Goal: Task Accomplishment & Management: Manage account settings

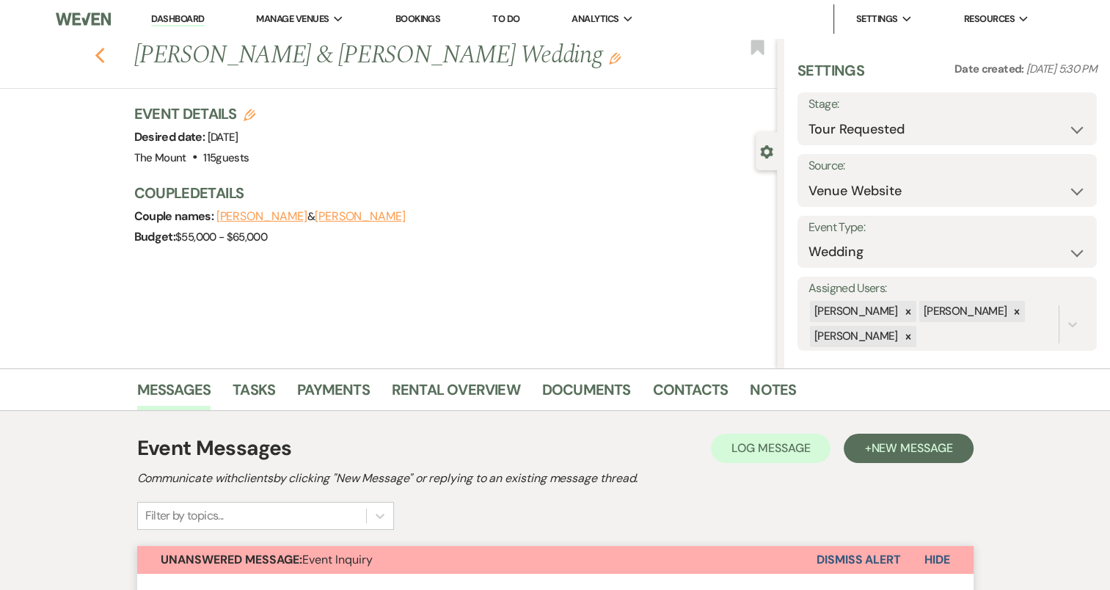
click at [103, 58] on icon "Previous" at bounding box center [100, 56] width 11 height 18
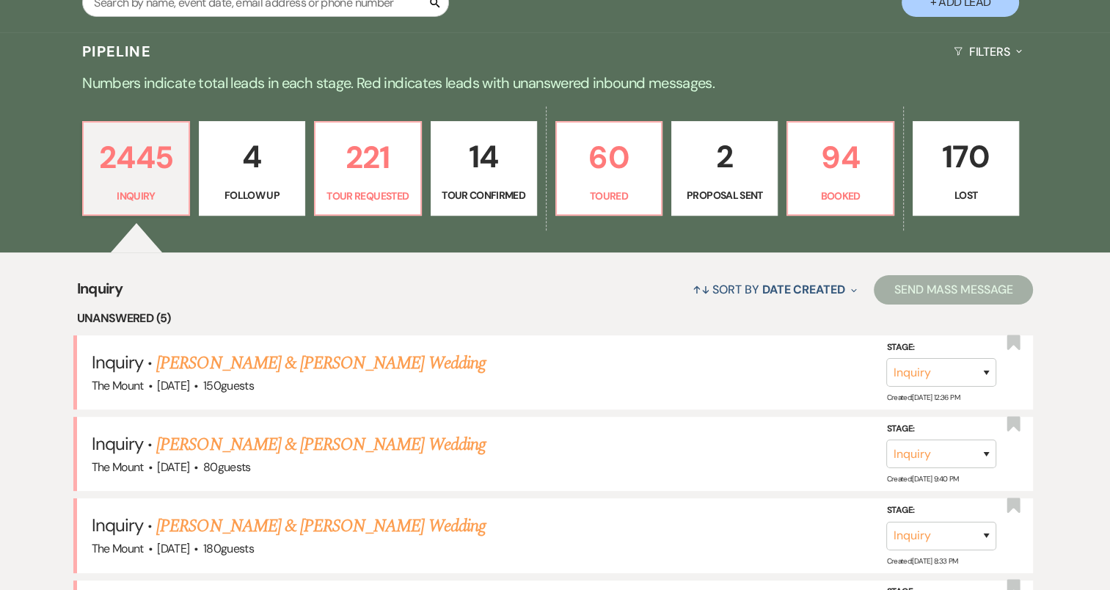
scroll to position [318, 0]
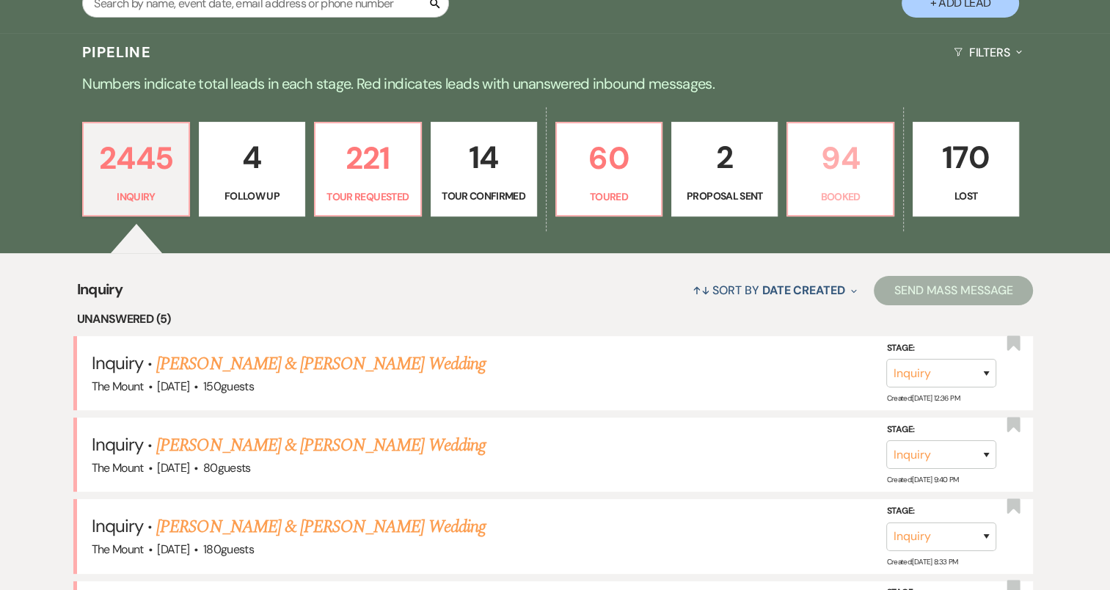
click at [830, 194] on p "Booked" at bounding box center [839, 196] width 87 height 16
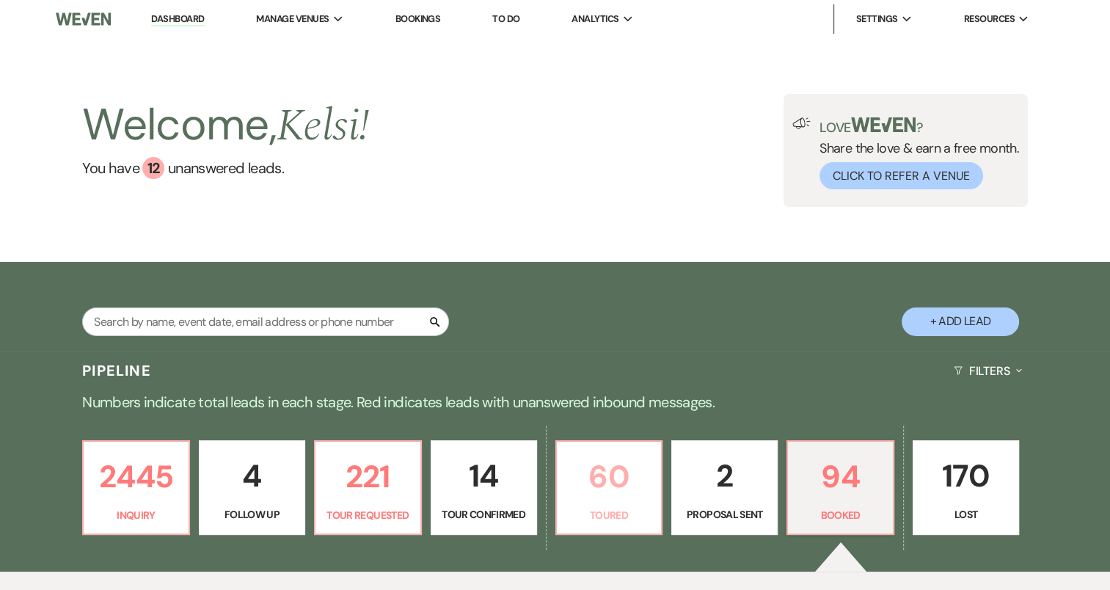
click at [607, 493] on p "60" at bounding box center [608, 476] width 87 height 49
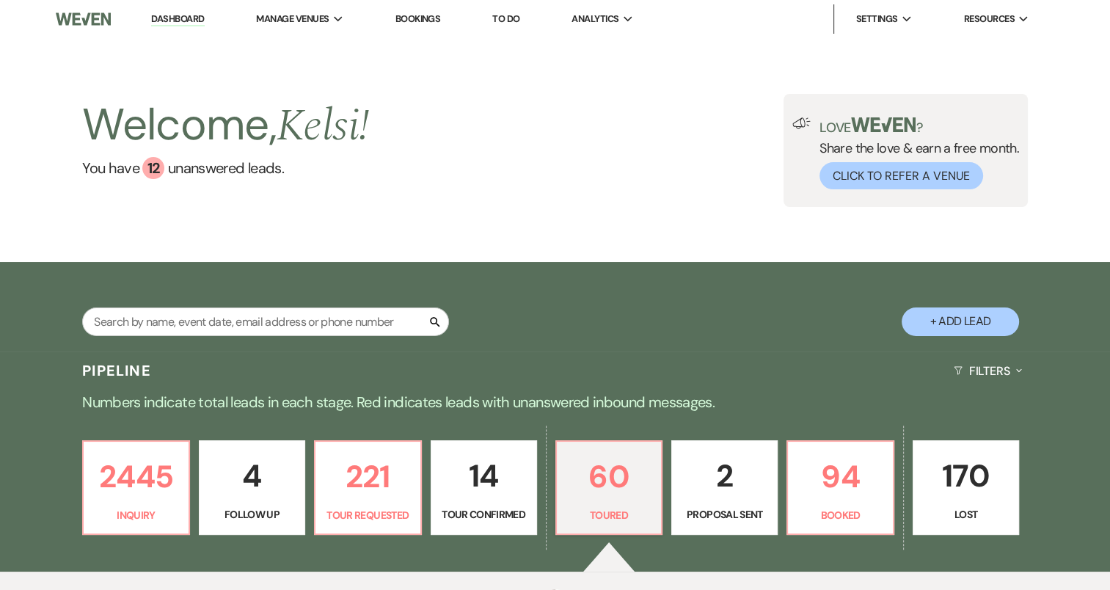
select select "5"
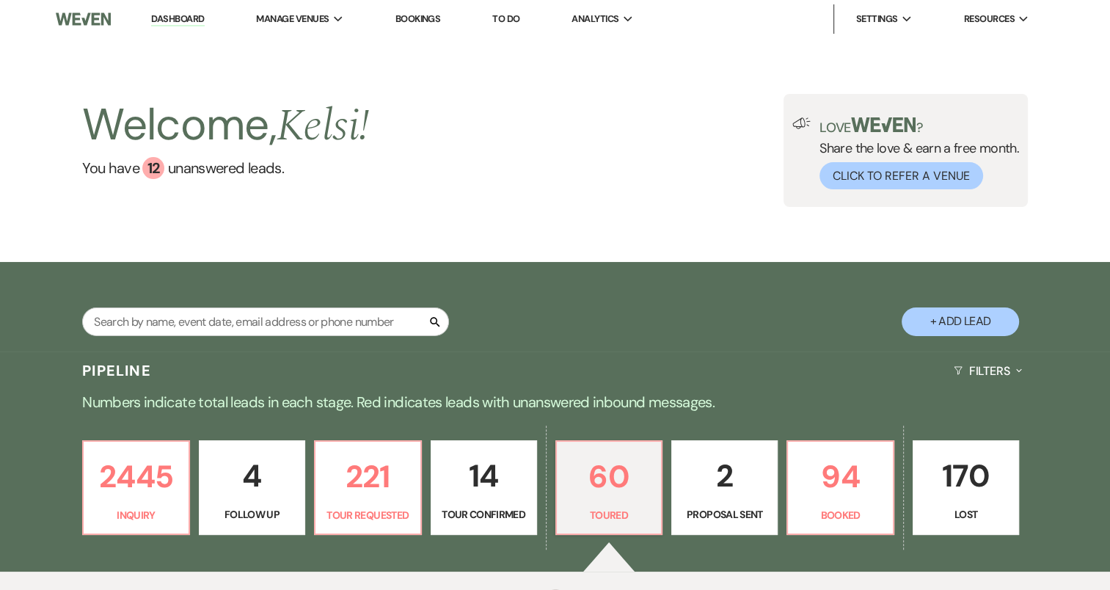
select select "5"
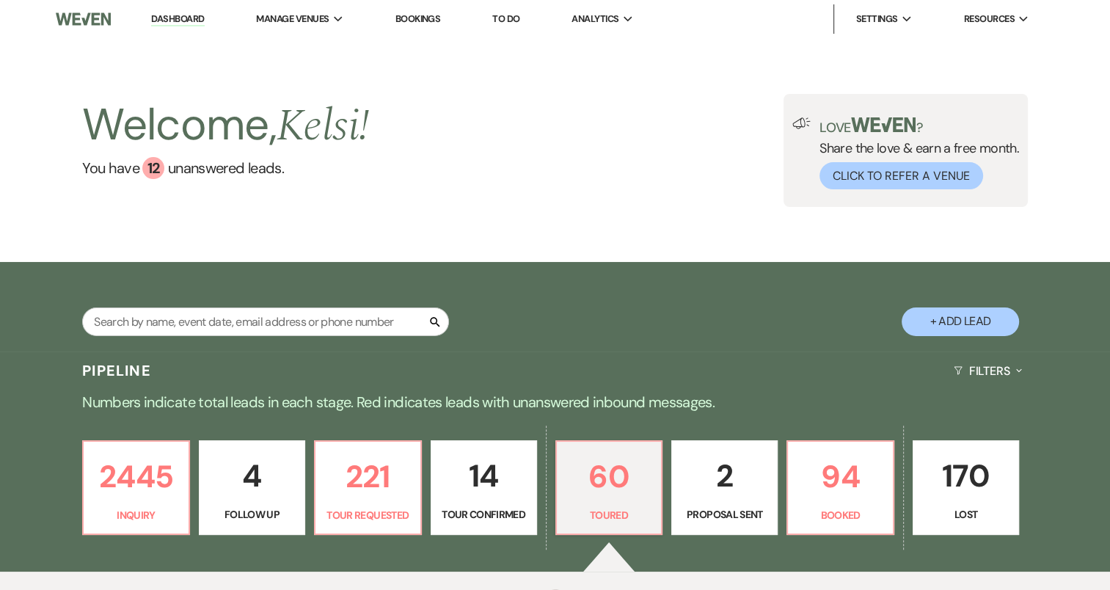
select select "5"
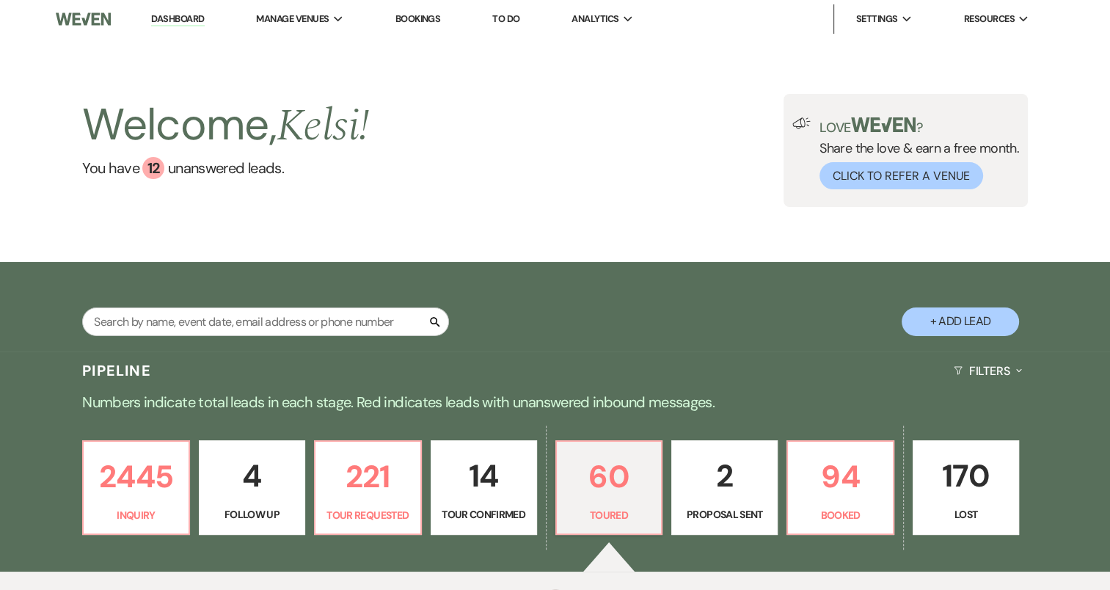
select select "5"
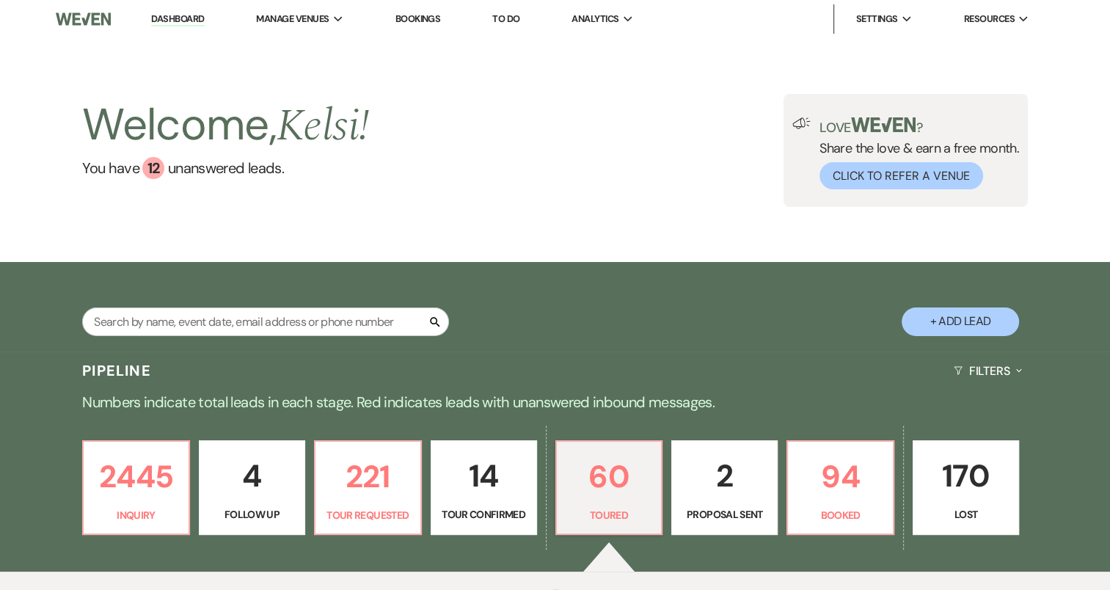
select select "5"
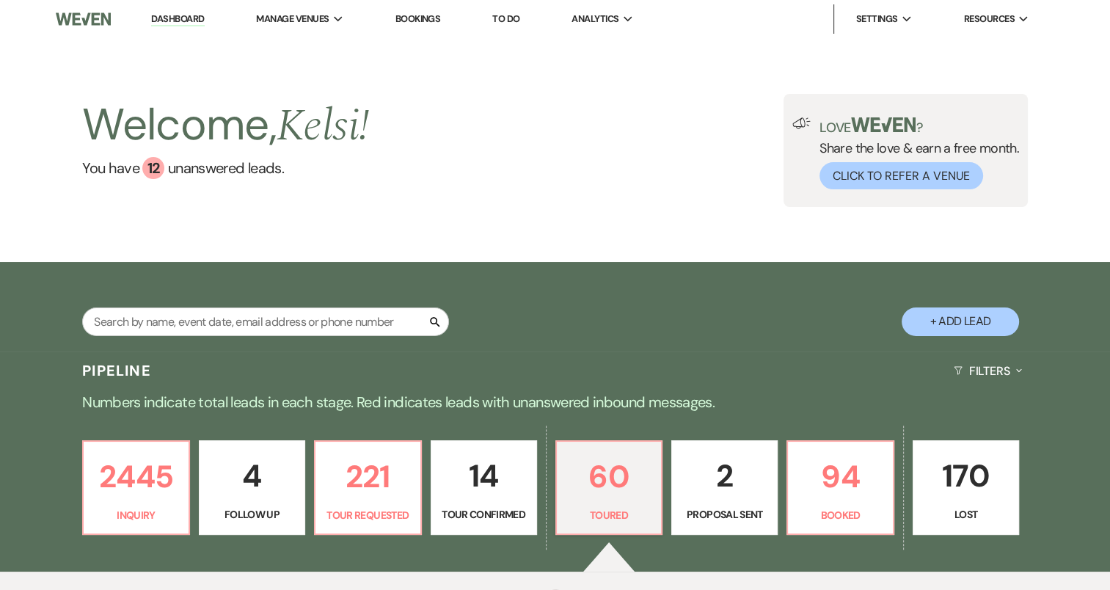
select select "5"
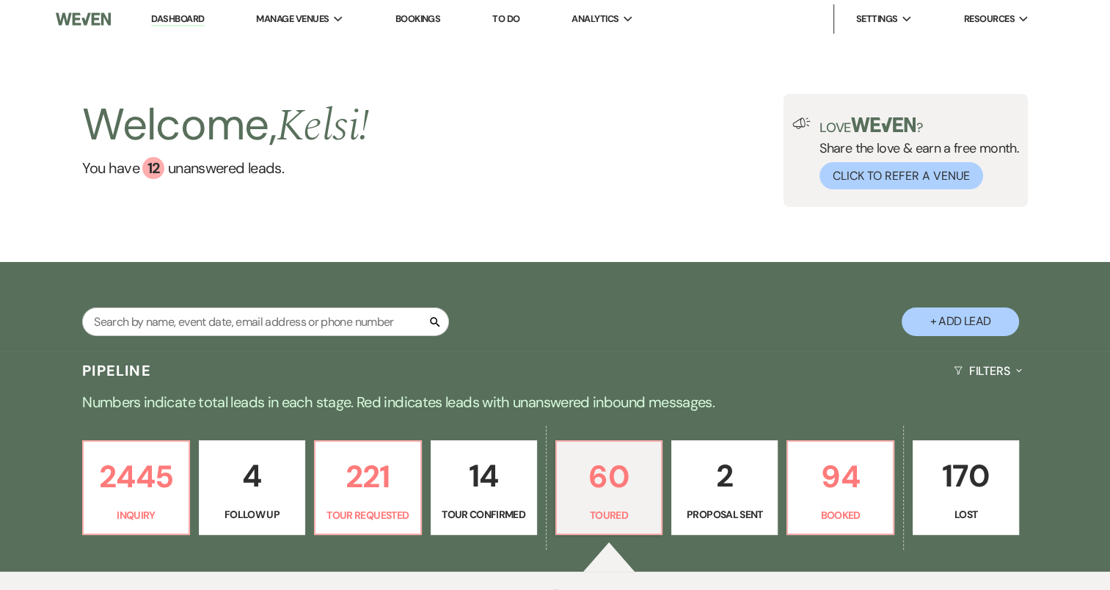
select select "5"
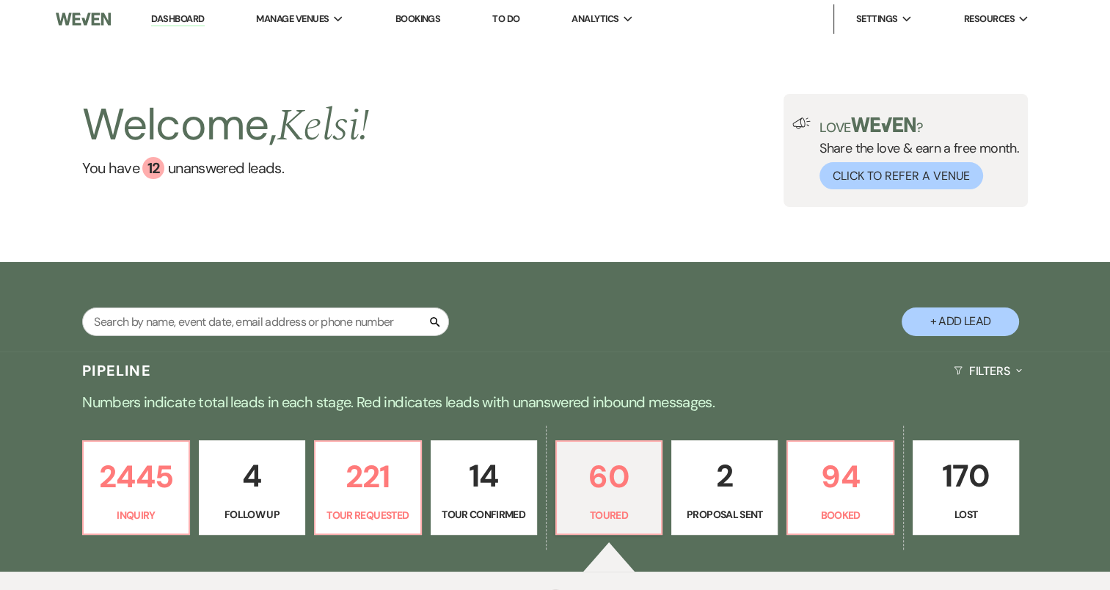
select select "5"
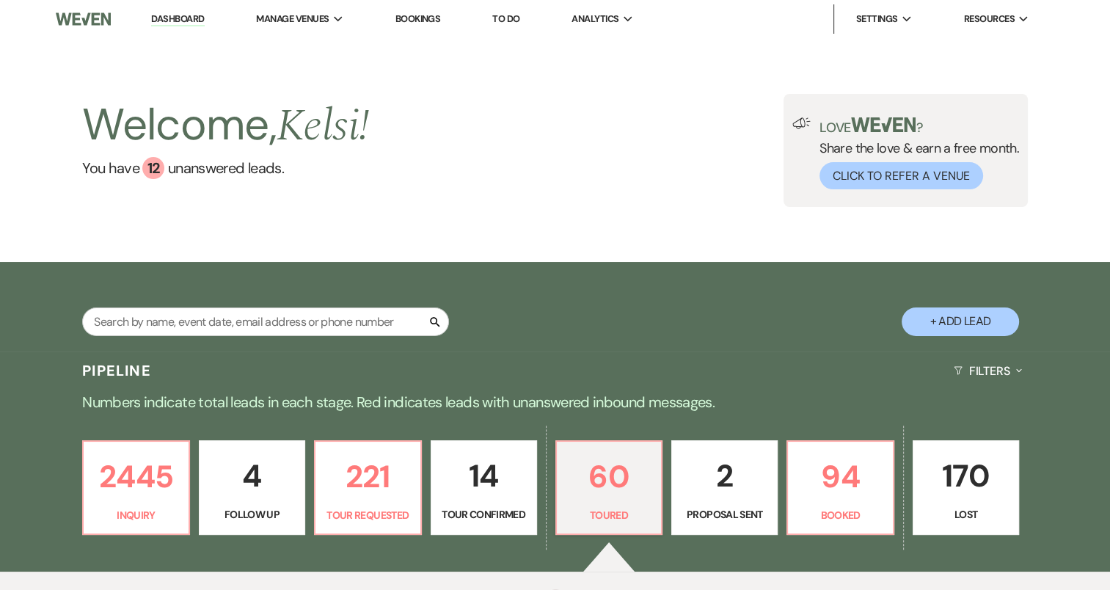
select select "5"
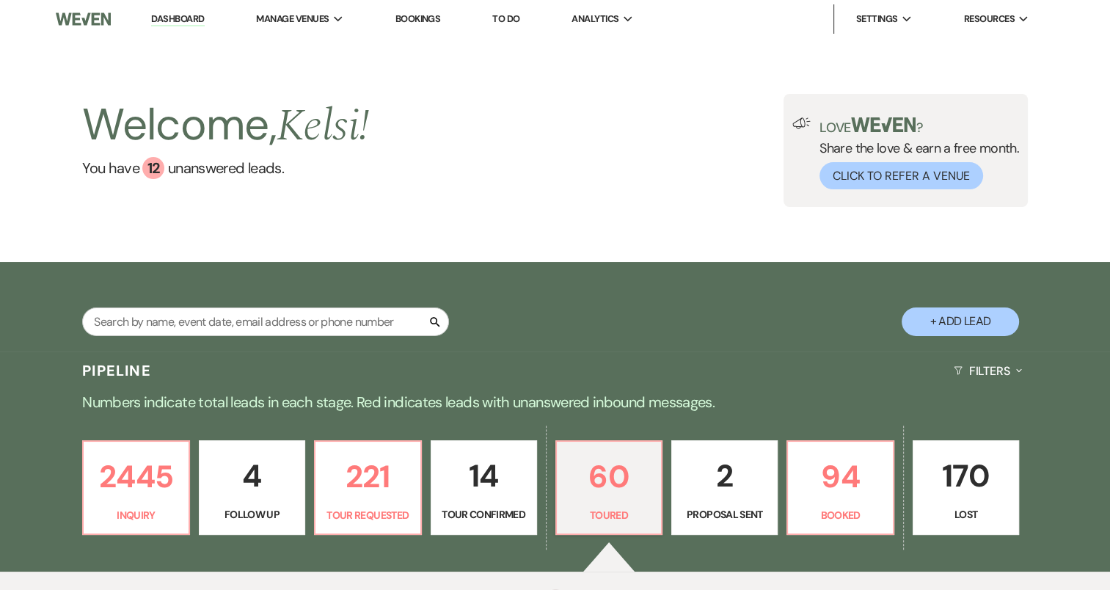
select select "5"
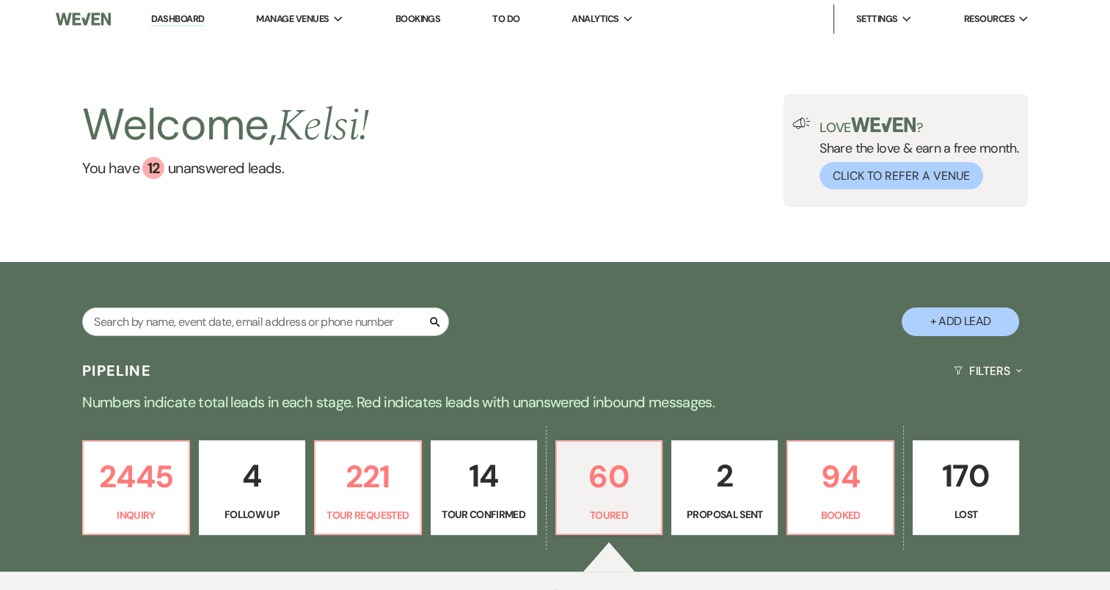
select select "5"
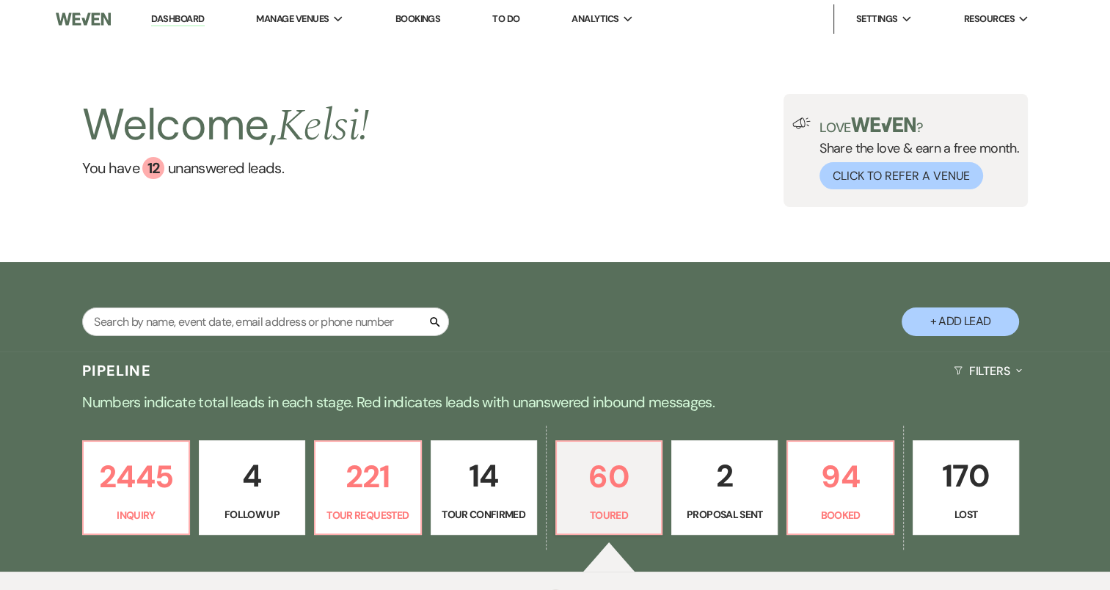
select select "5"
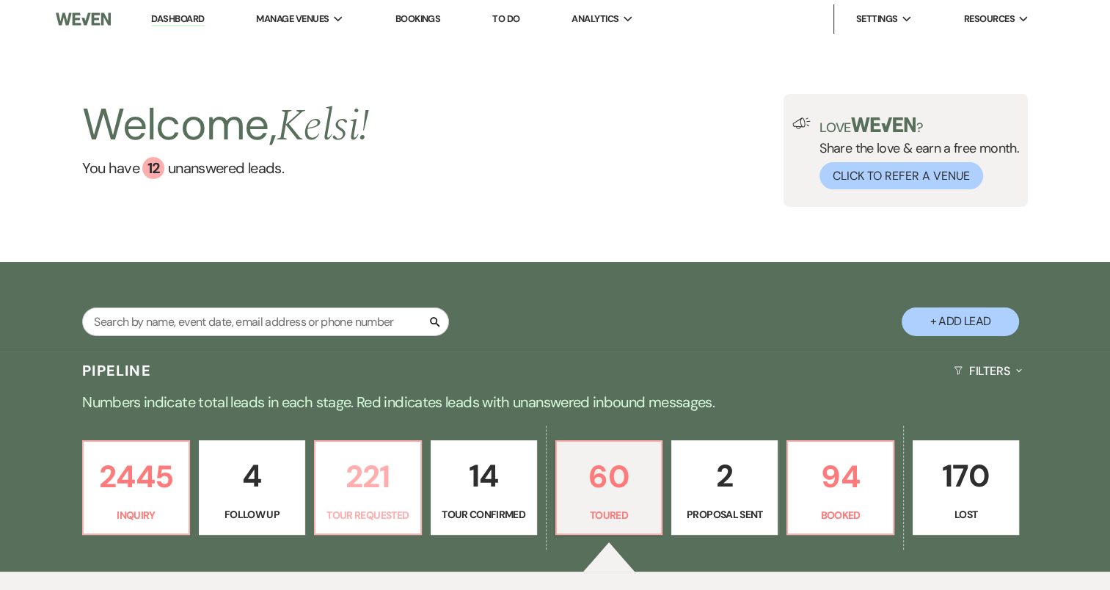
click at [380, 499] on p "221" at bounding box center [367, 476] width 87 height 49
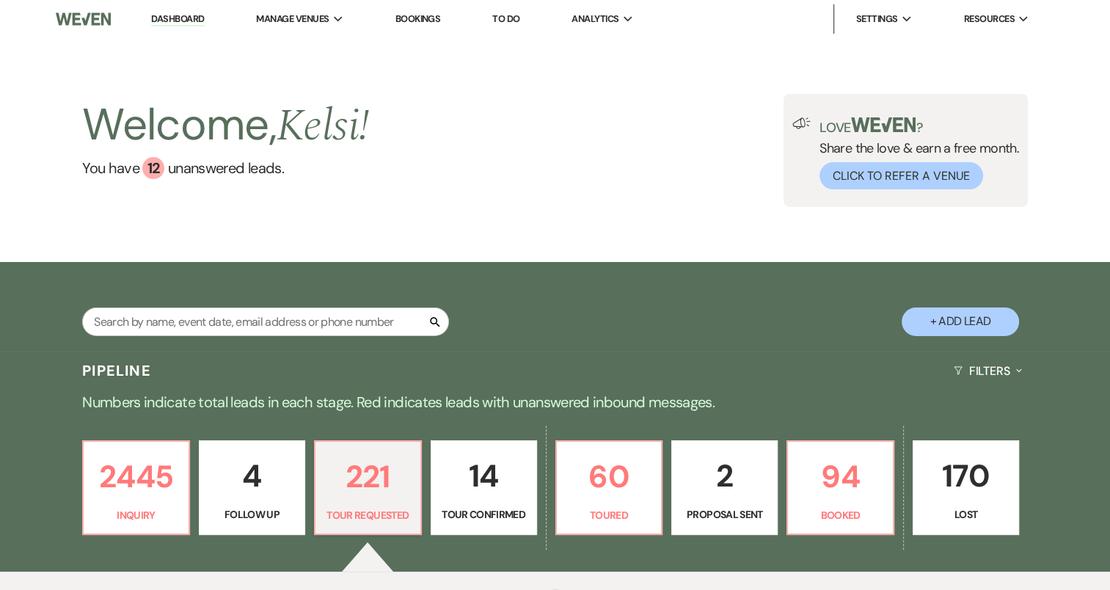
select select "2"
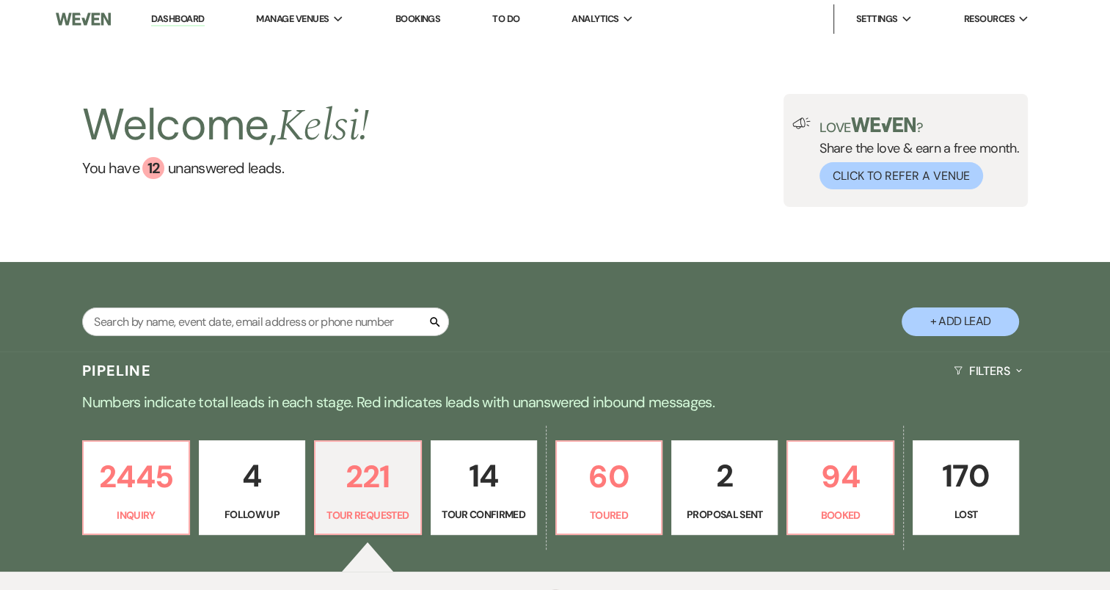
select select "2"
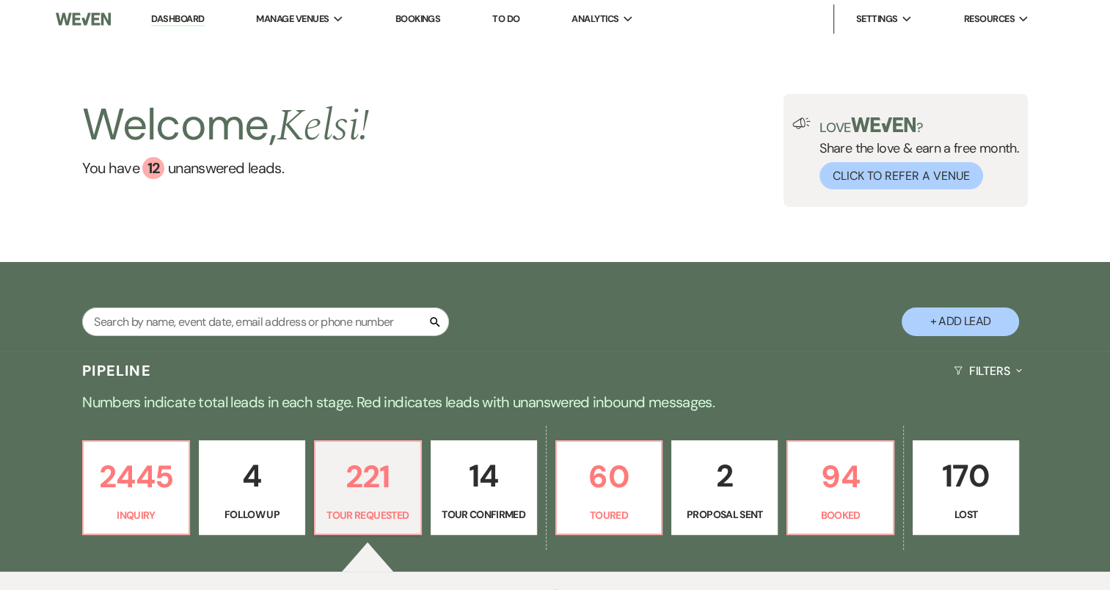
select select "2"
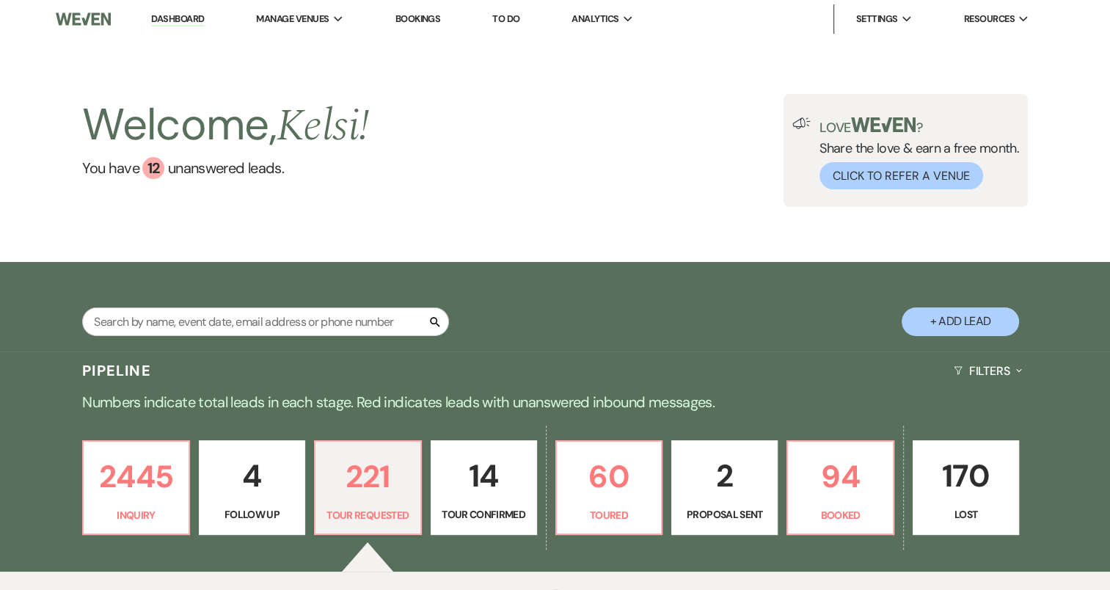
select select "2"
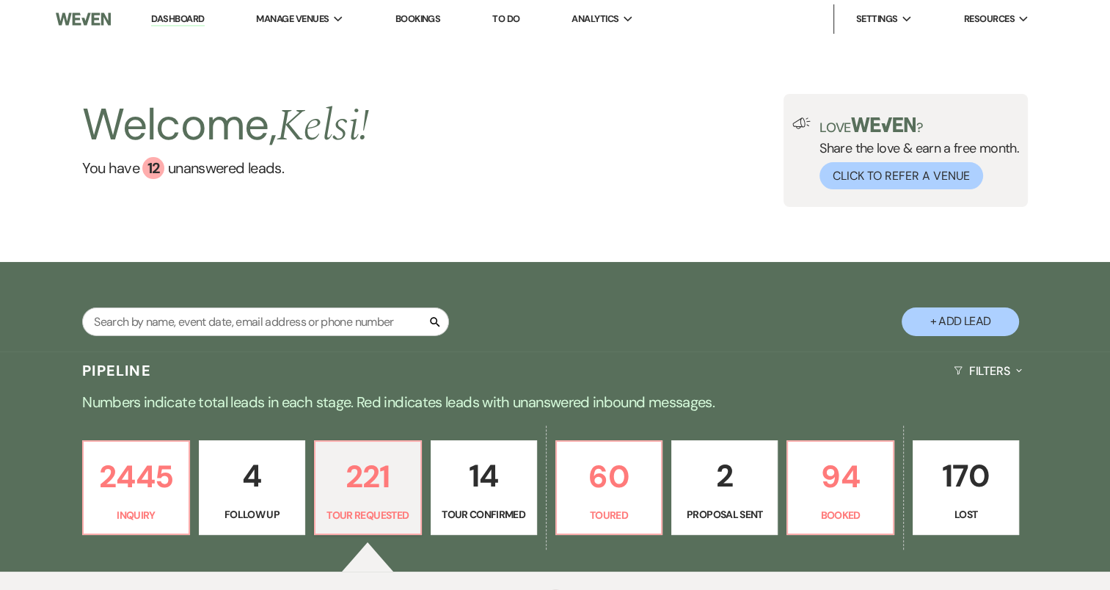
select select "2"
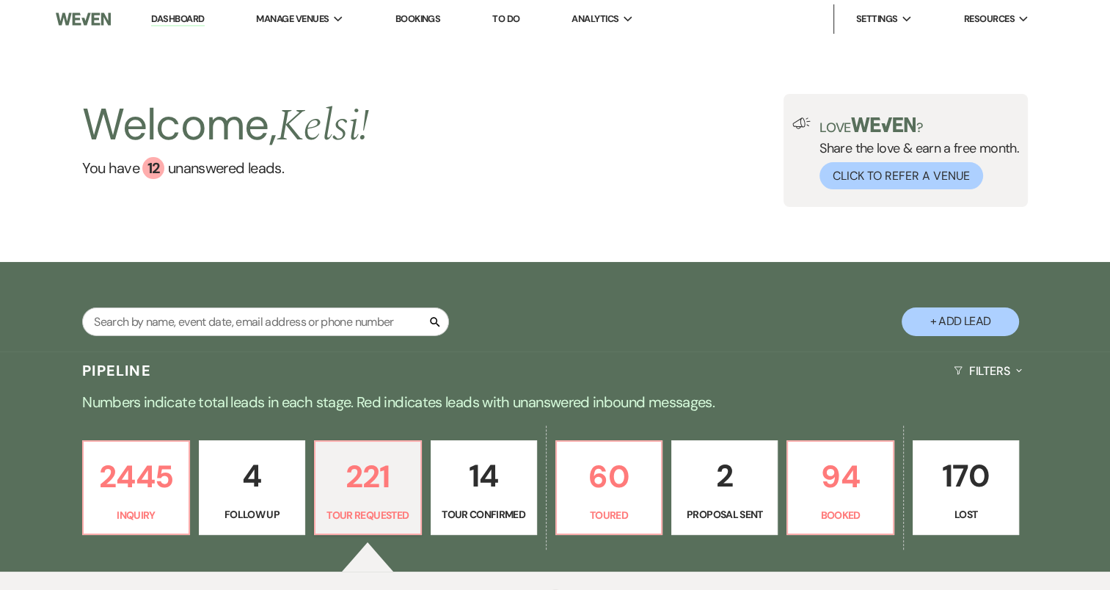
select select "2"
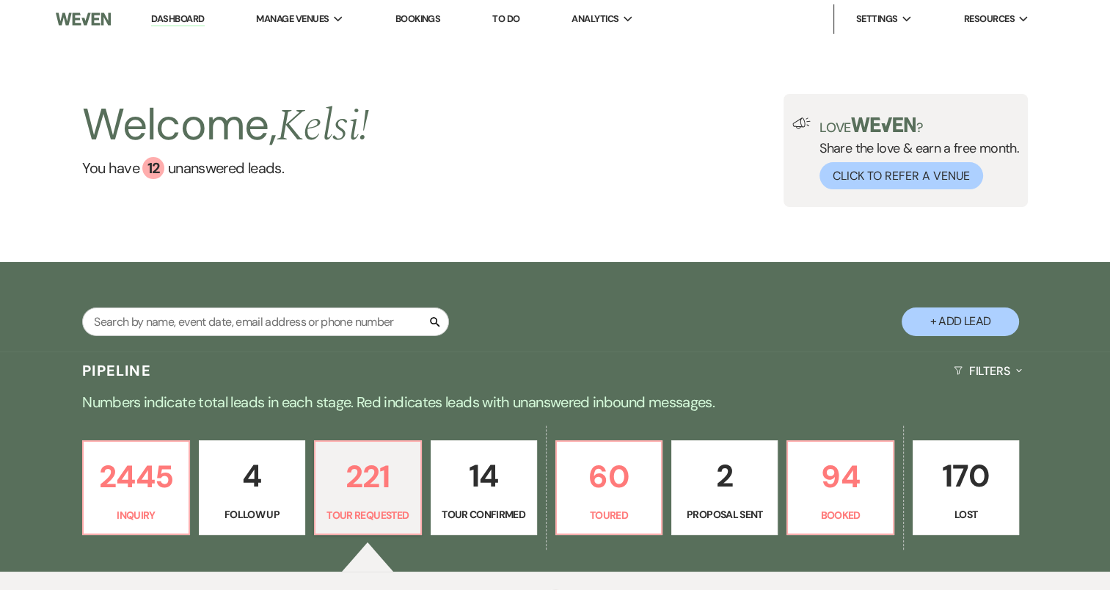
select select "2"
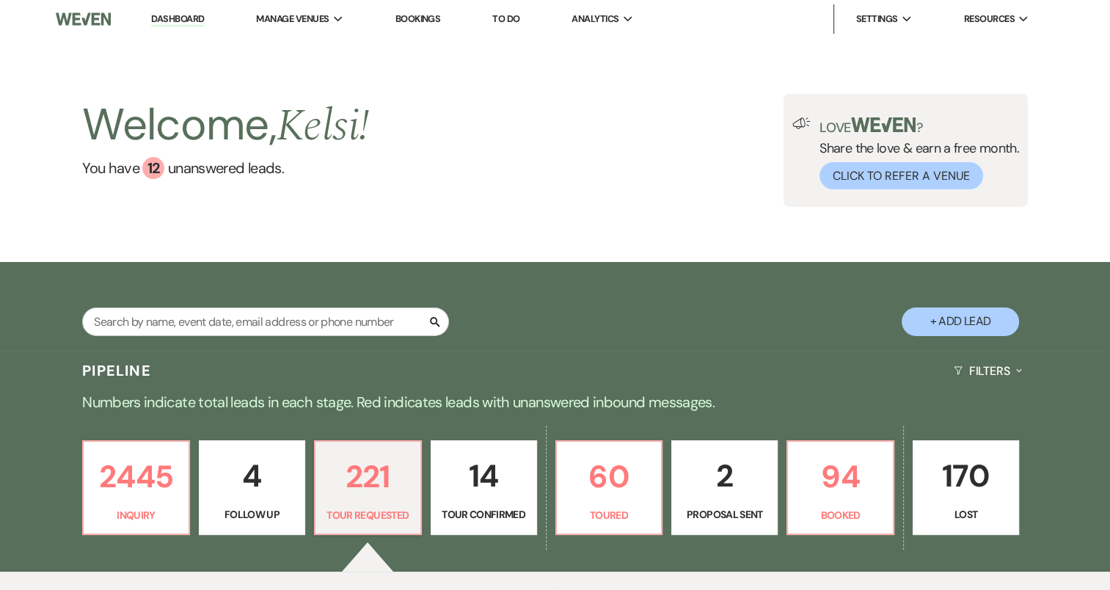
select select "2"
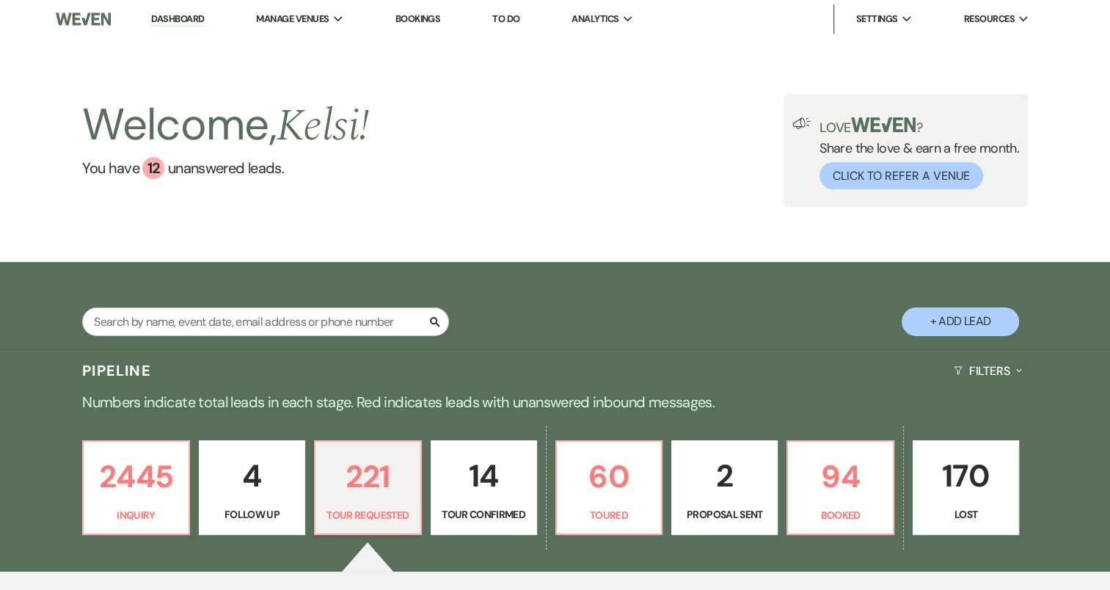
select select "2"
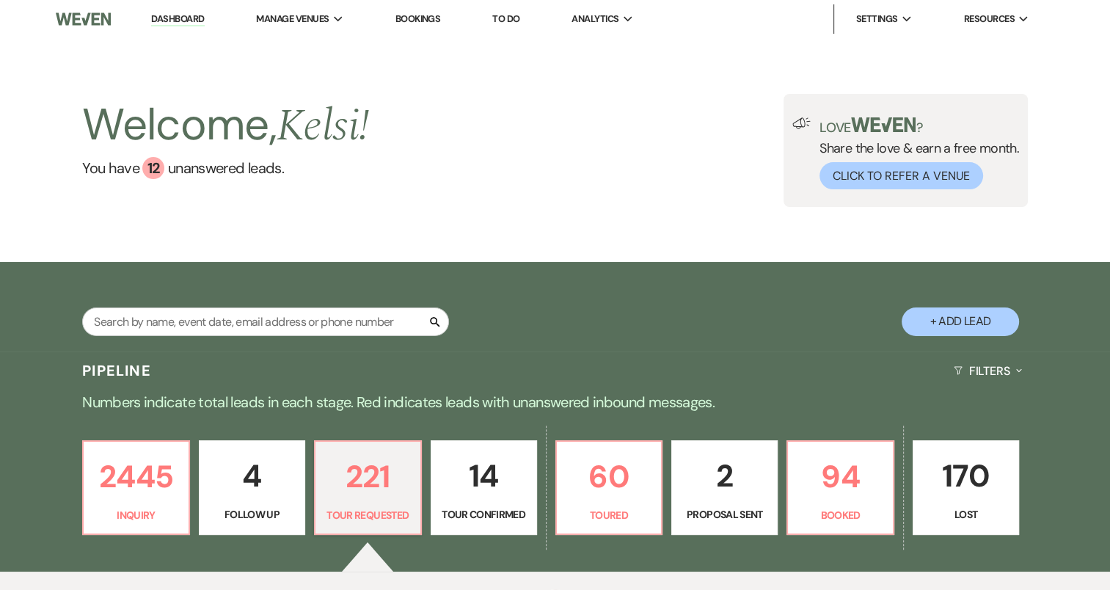
select select "2"
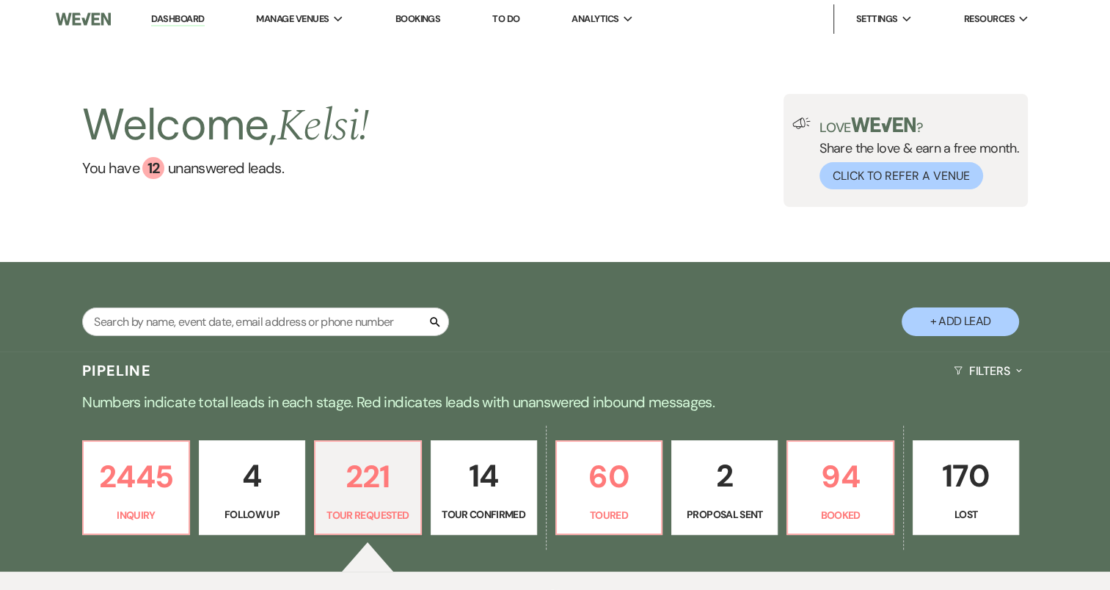
select select "2"
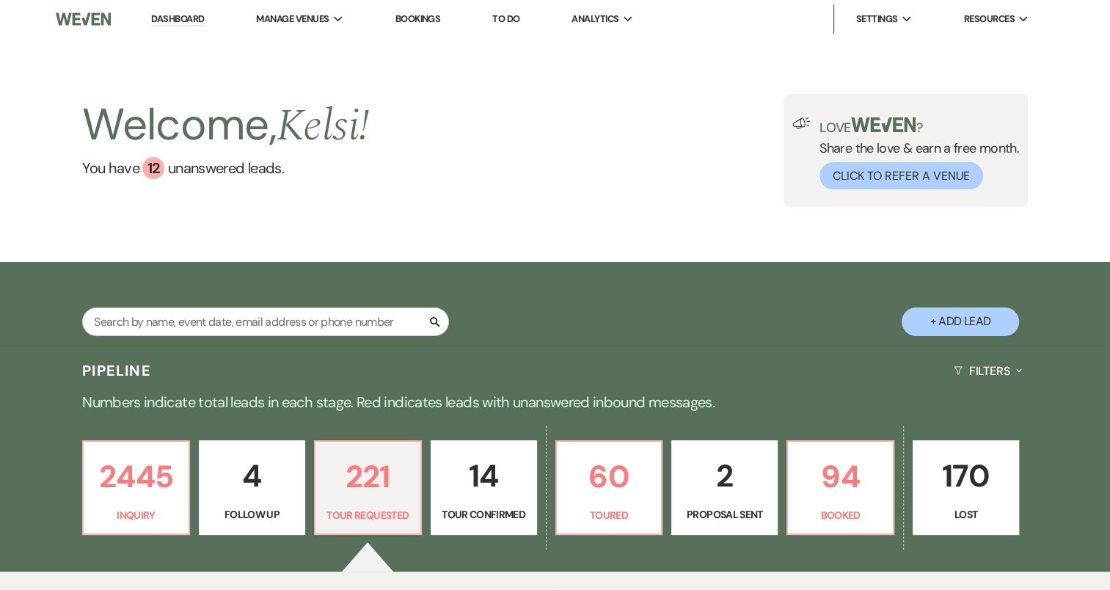
select select "2"
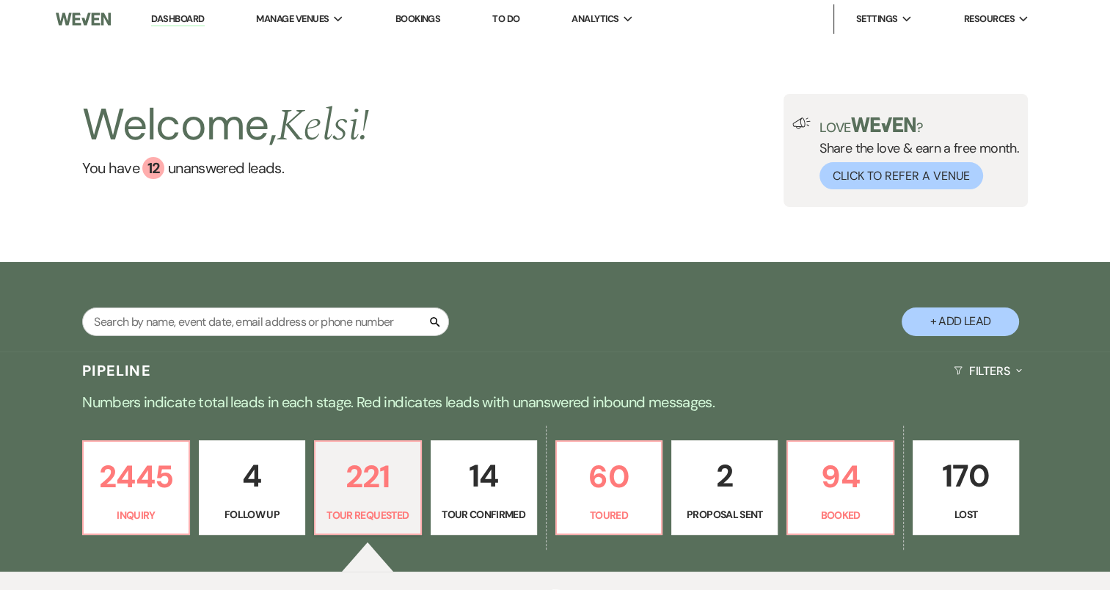
select select "2"
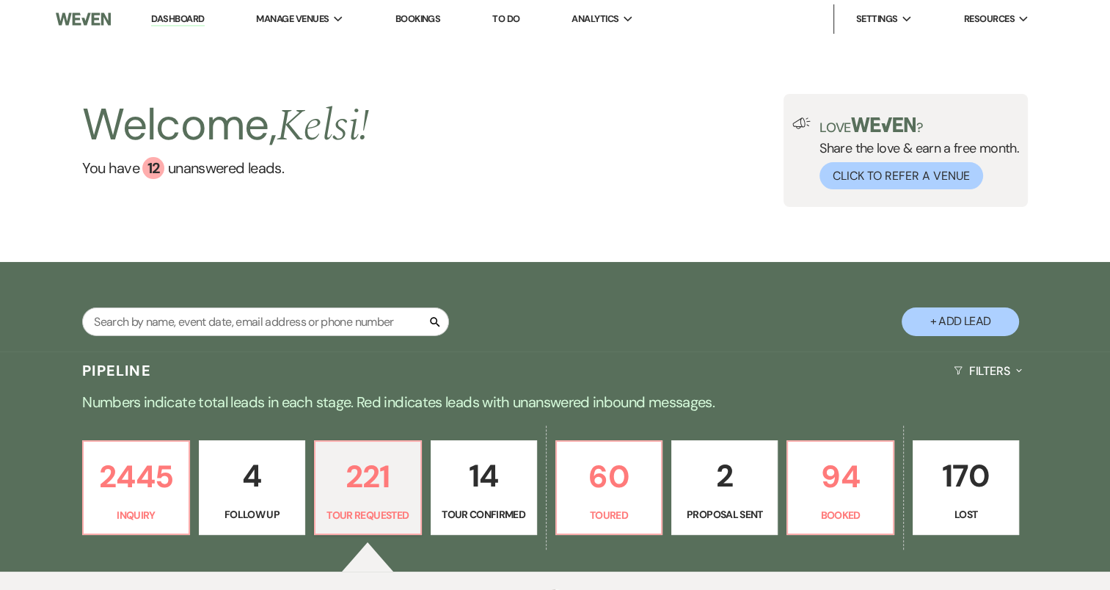
select select "2"
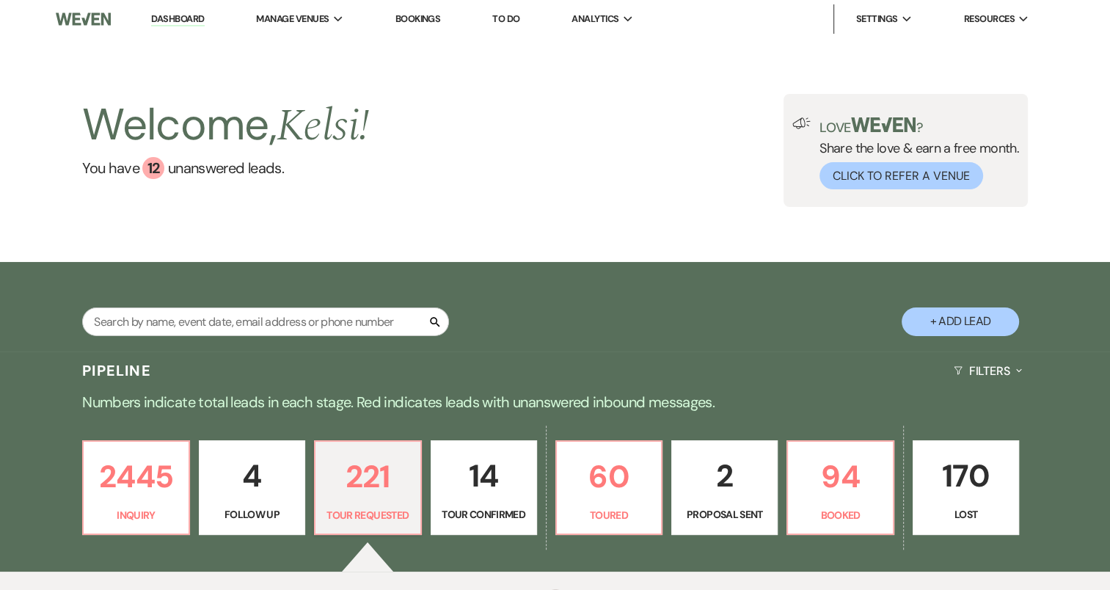
select select "2"
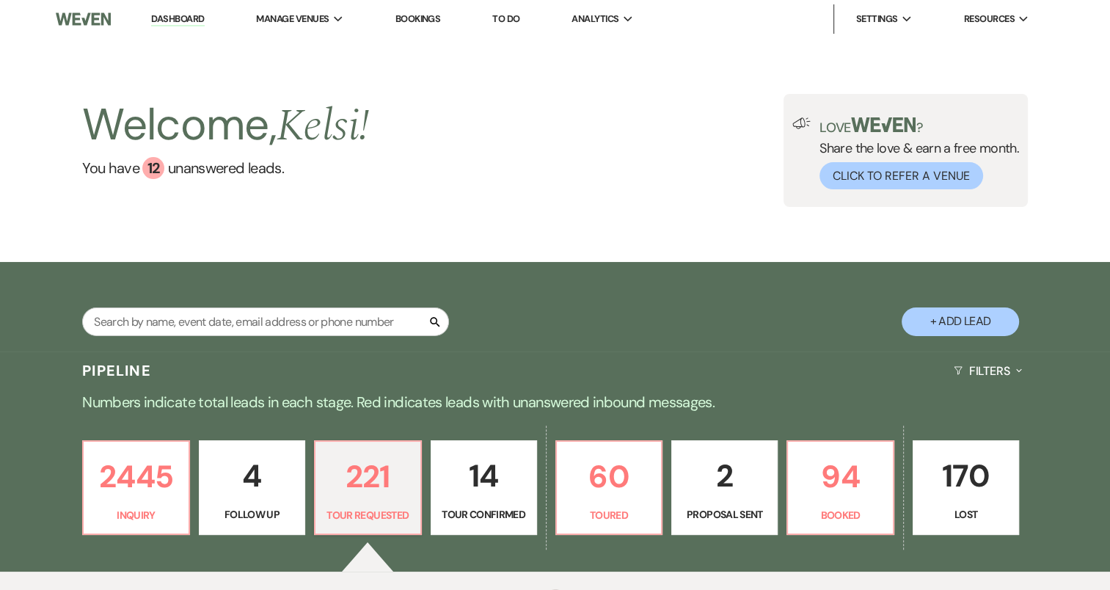
select select "2"
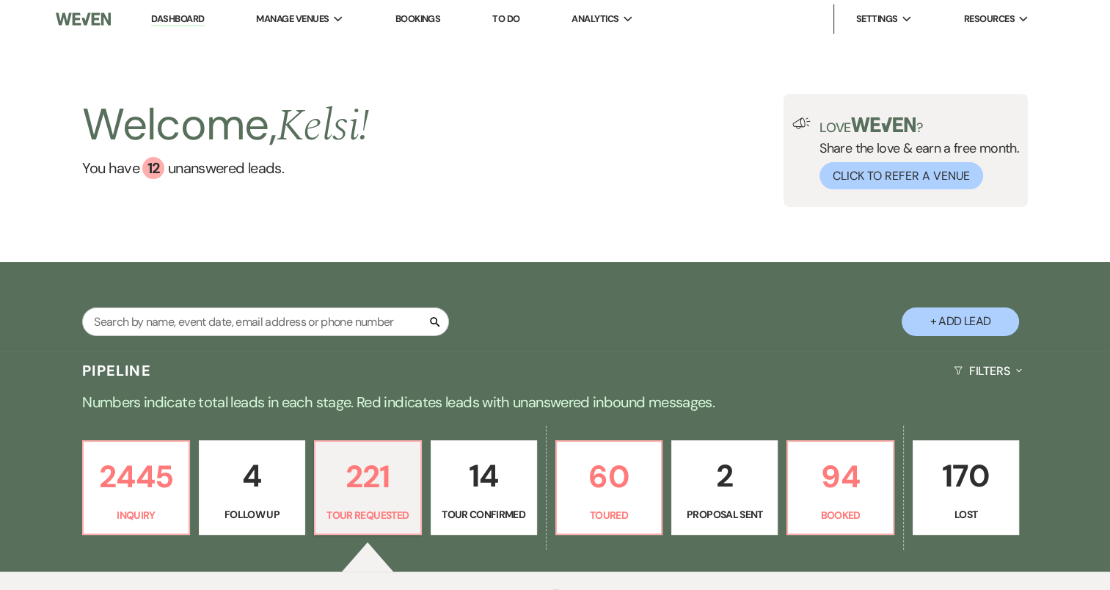
select select "2"
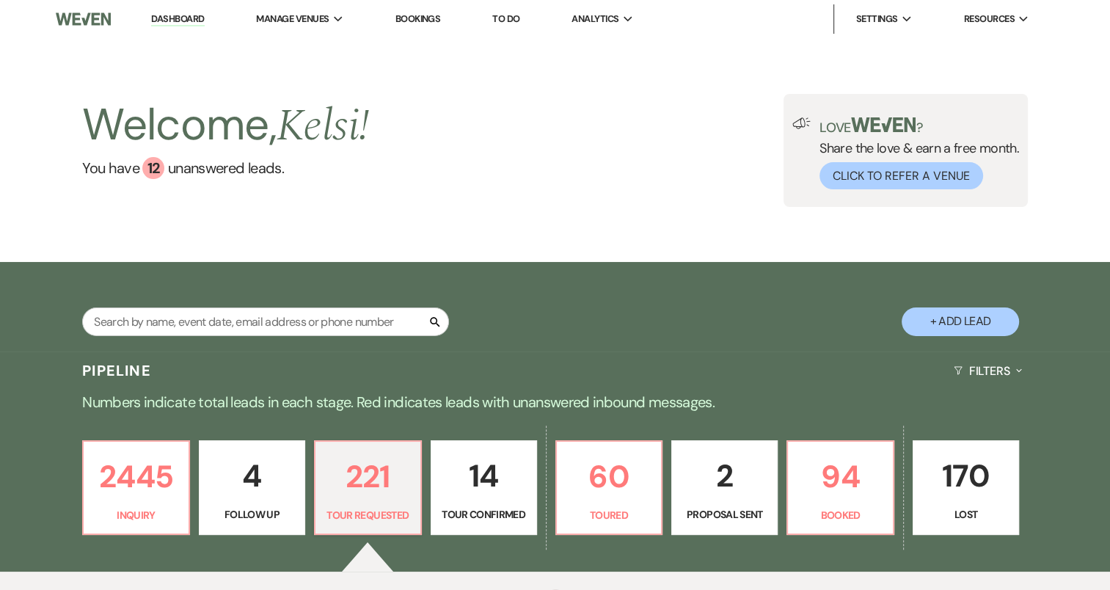
select select "2"
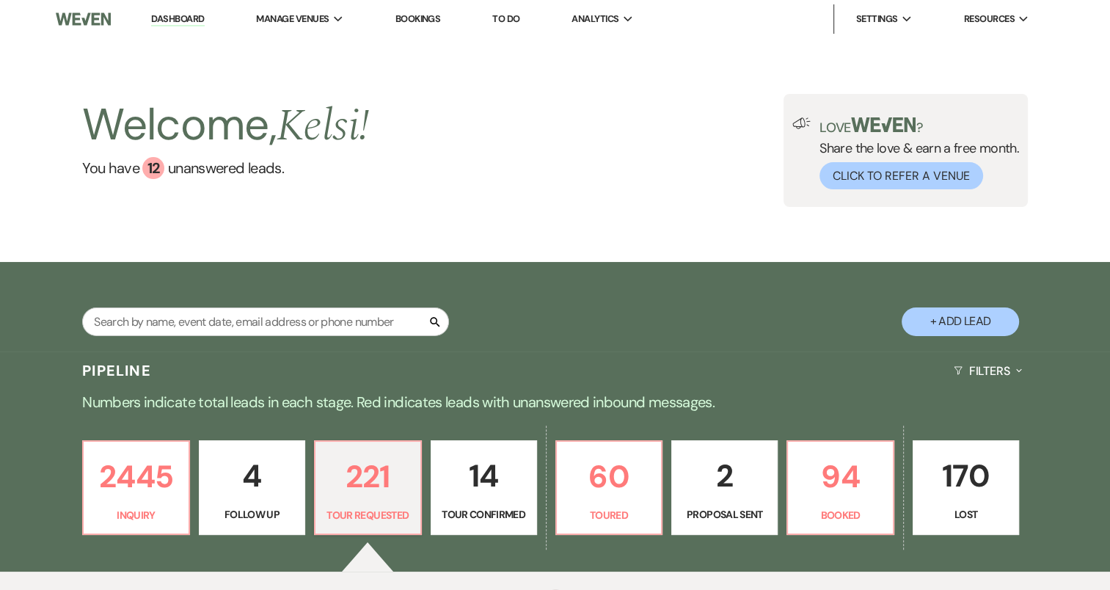
select select "2"
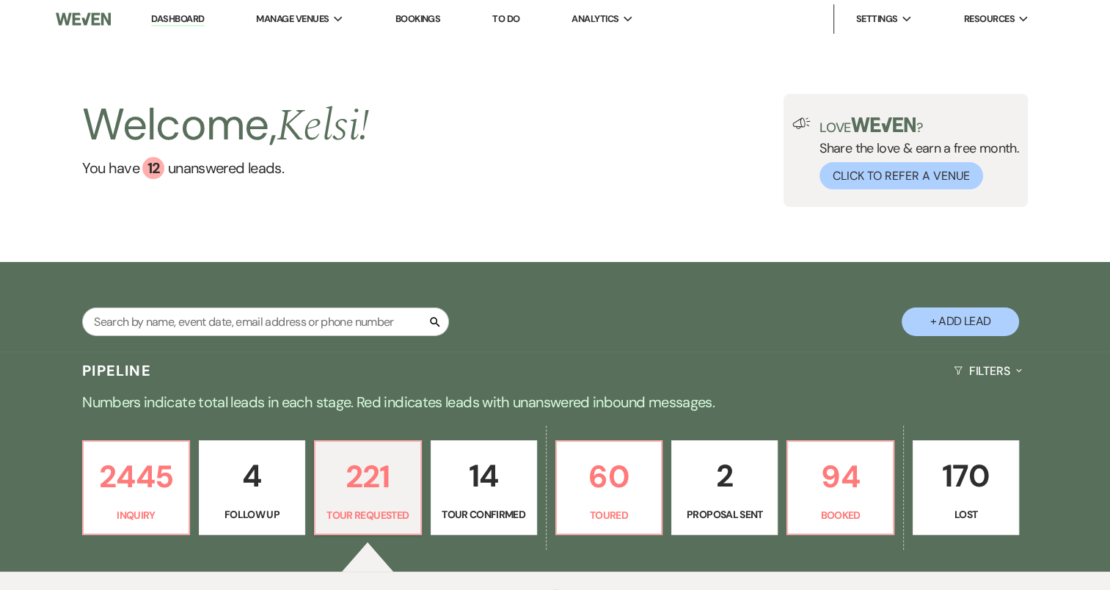
select select "2"
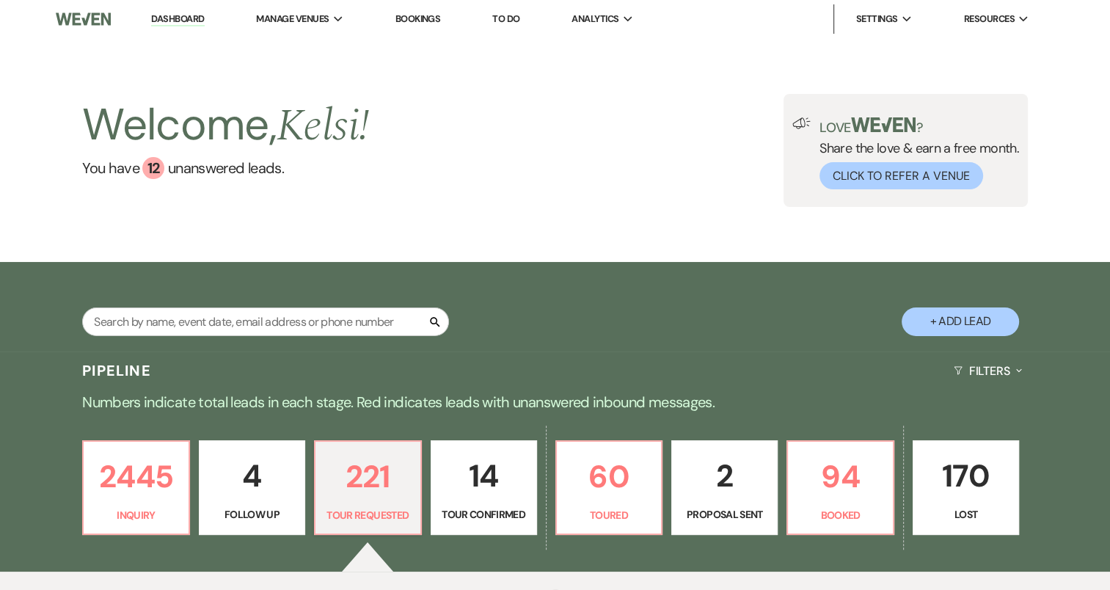
select select "2"
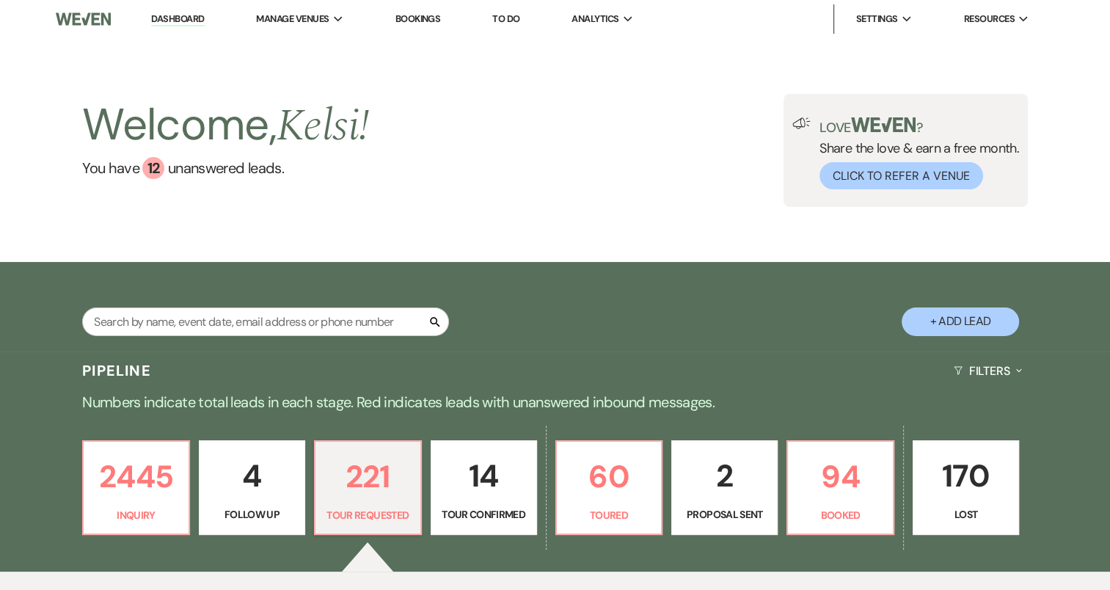
select select "2"
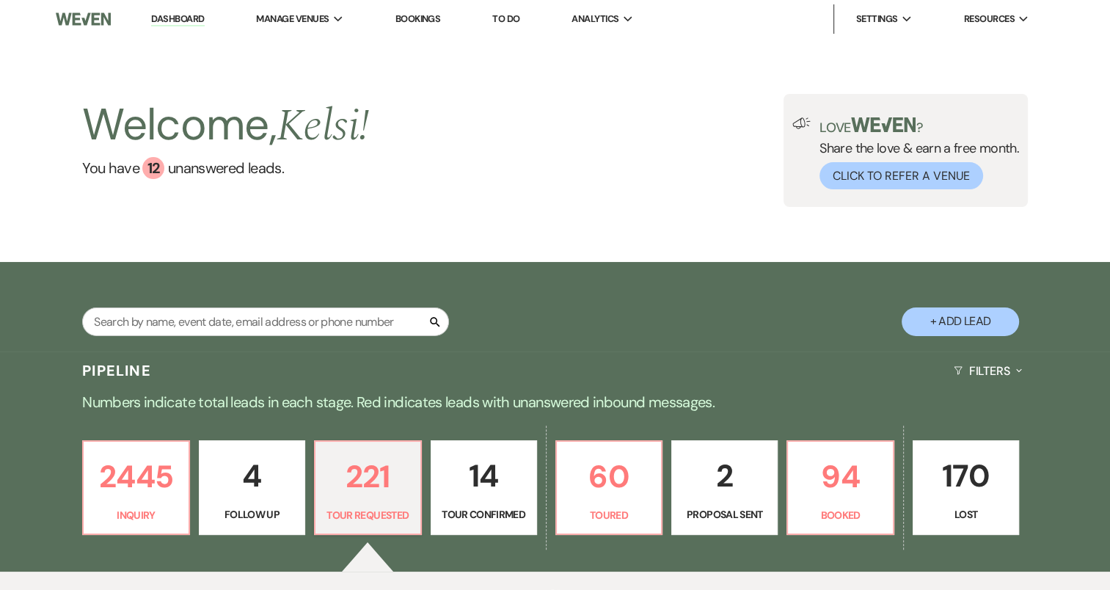
select select "2"
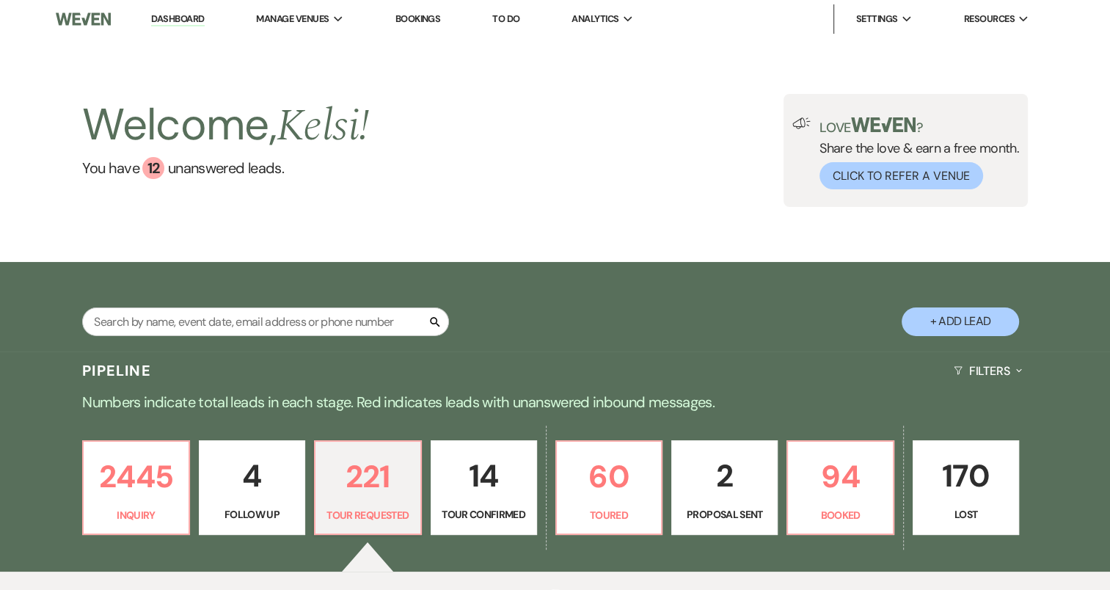
select select "2"
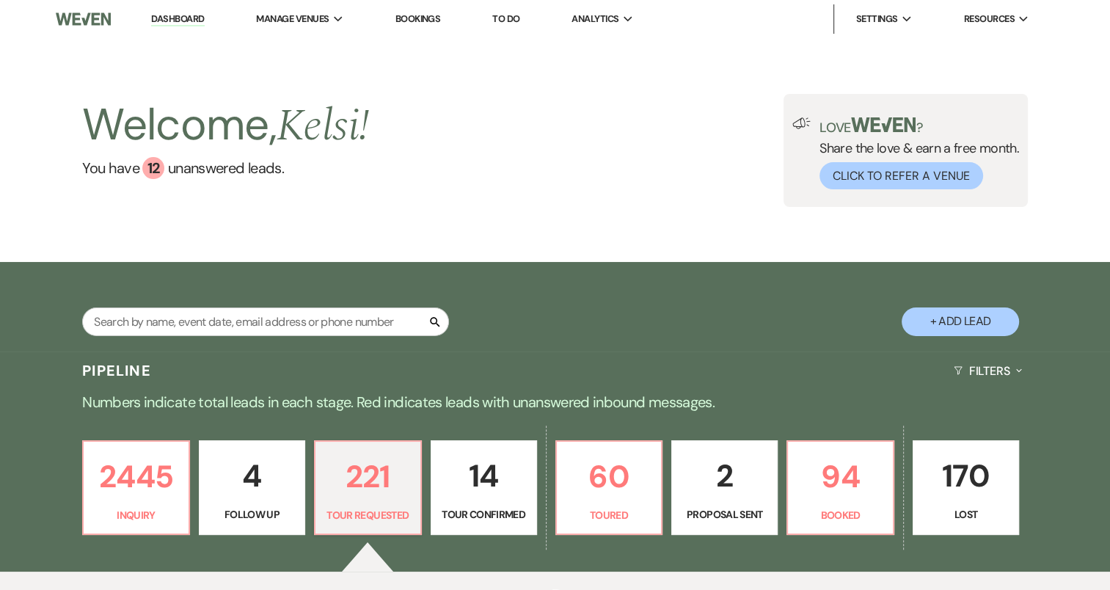
select select "2"
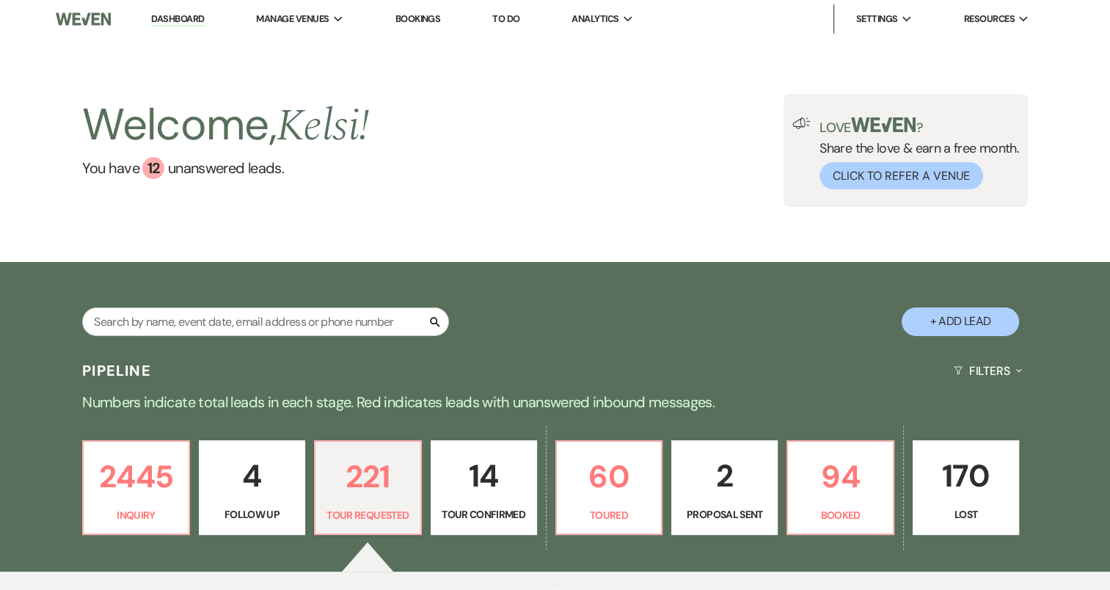
select select "2"
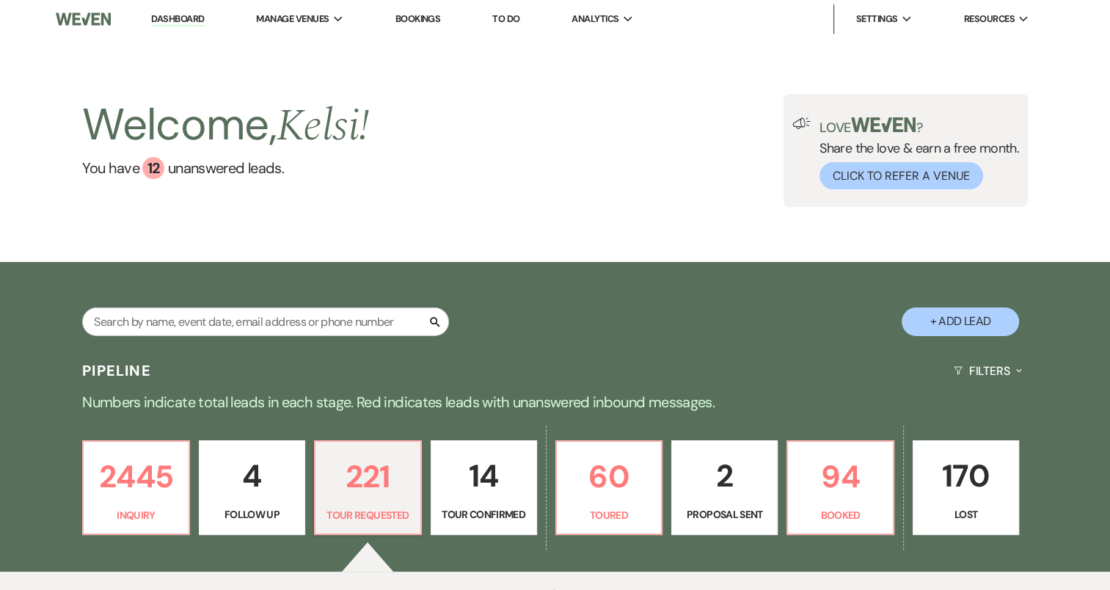
select select "2"
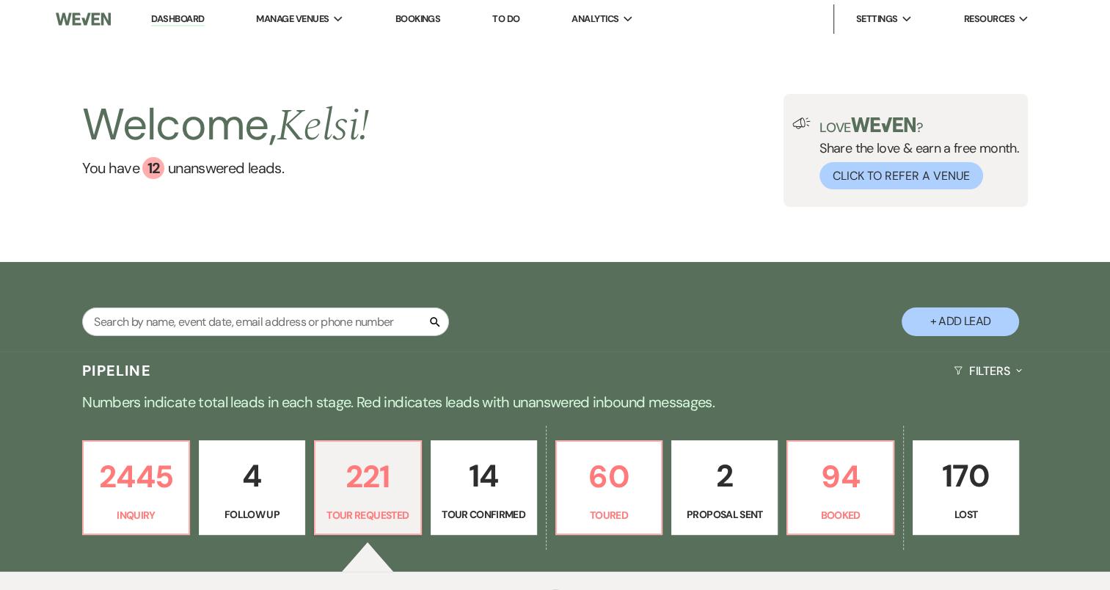
select select "2"
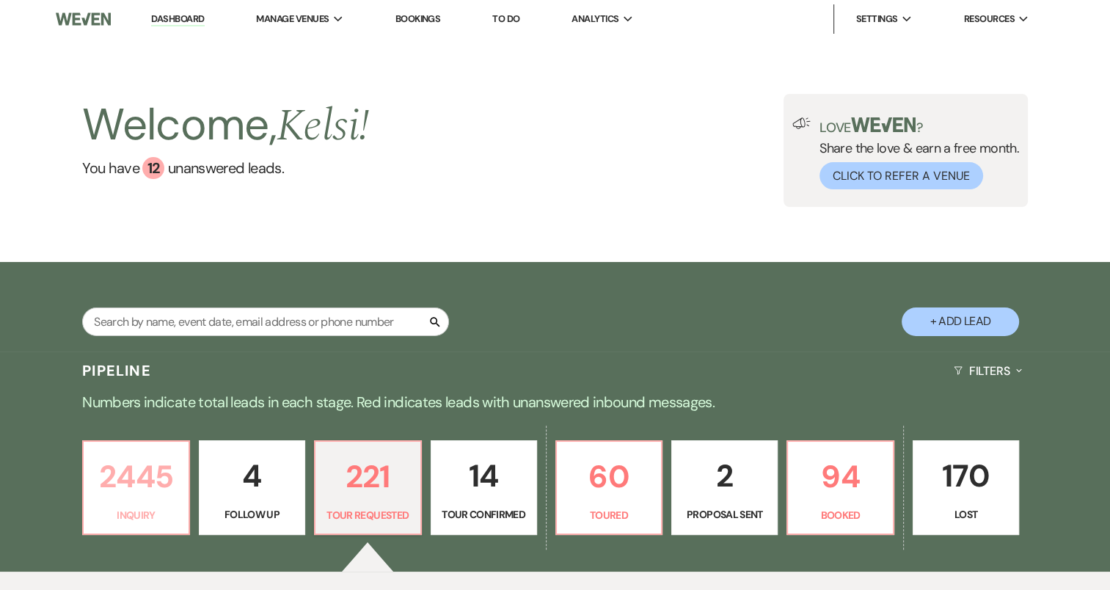
click at [147, 493] on p "2445" at bounding box center [135, 476] width 87 height 49
